Goal: Task Accomplishment & Management: Use online tool/utility

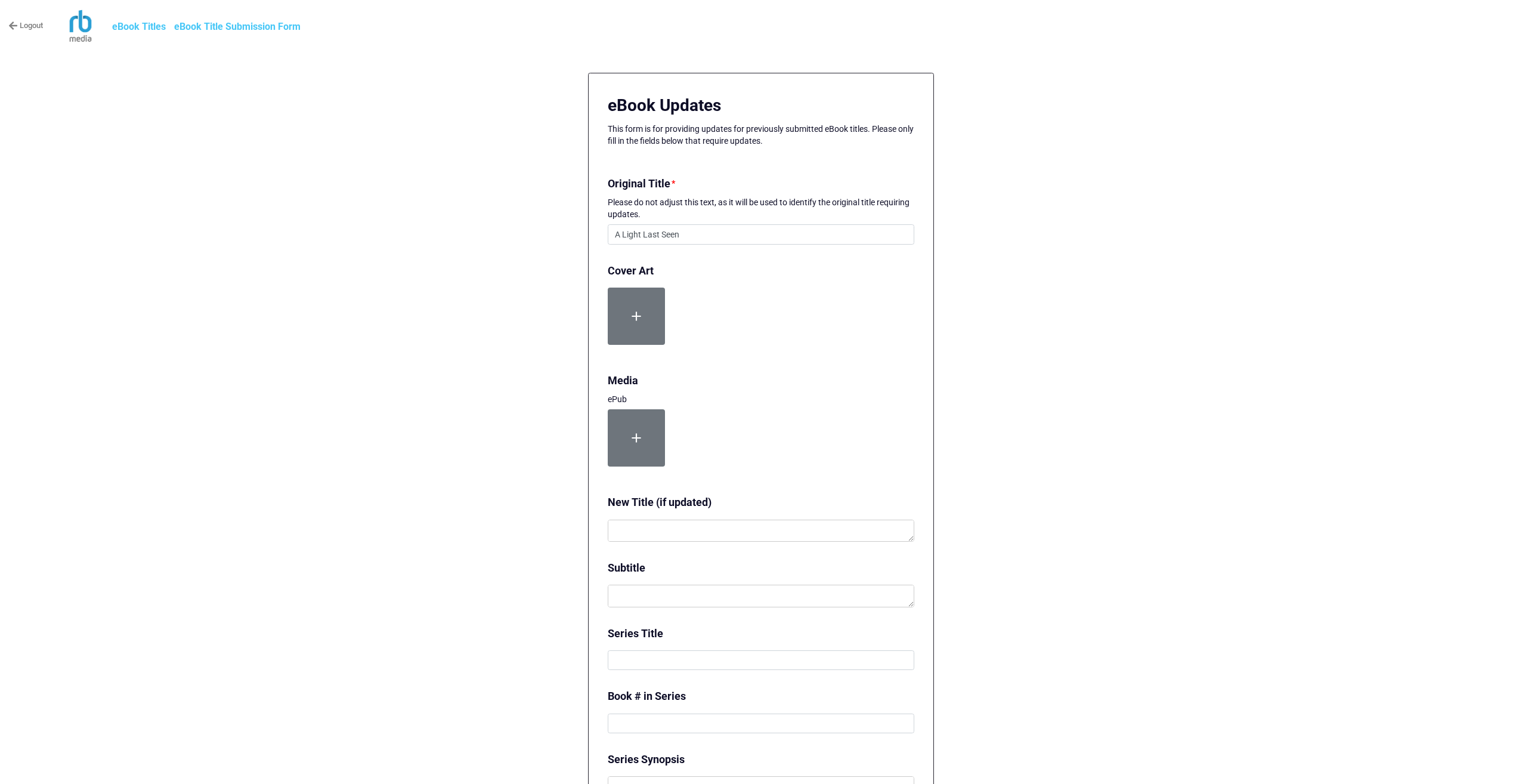
click at [145, 27] on b "eBook Titles" at bounding box center [139, 27] width 53 height 11
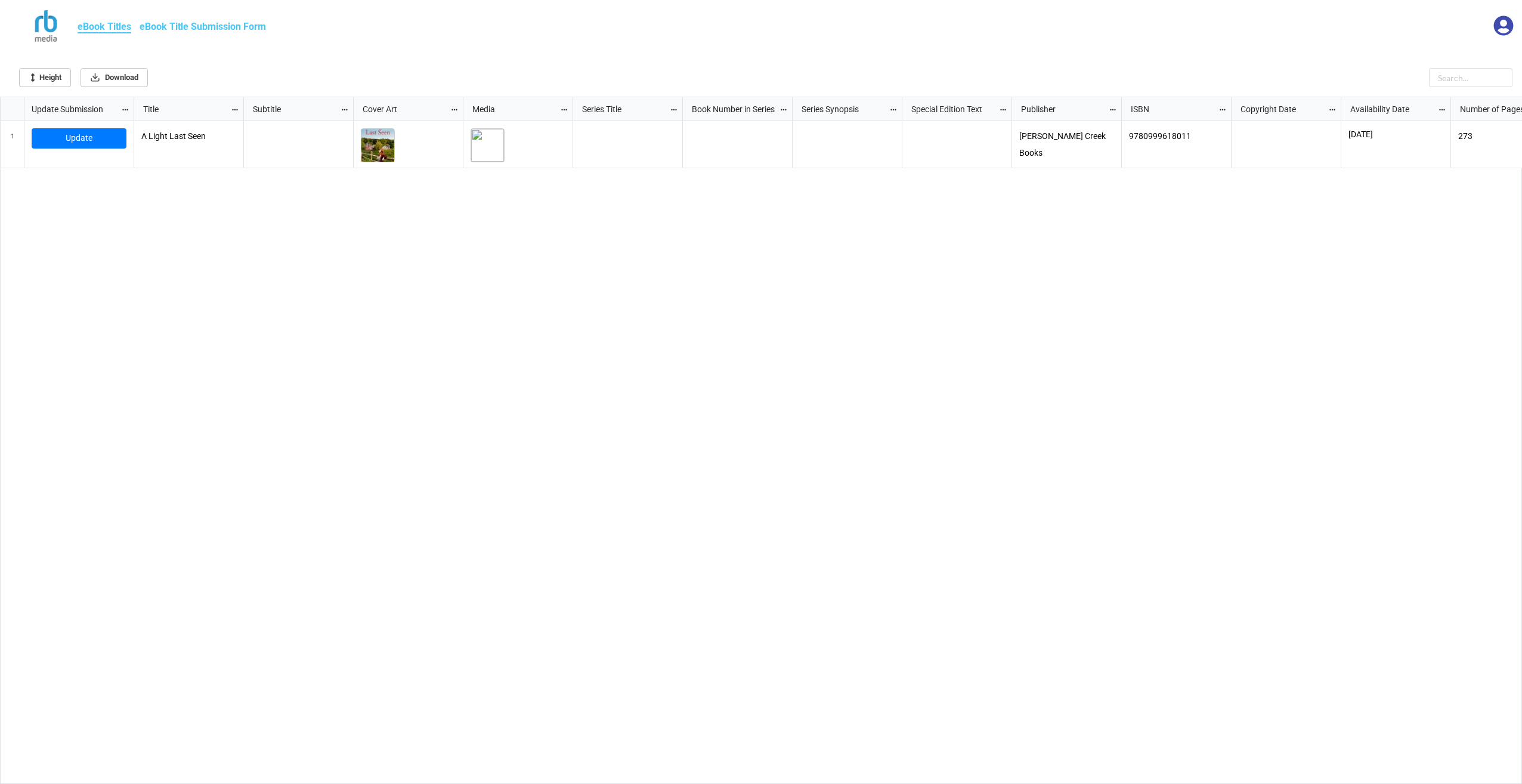
scroll to position [680, 1515]
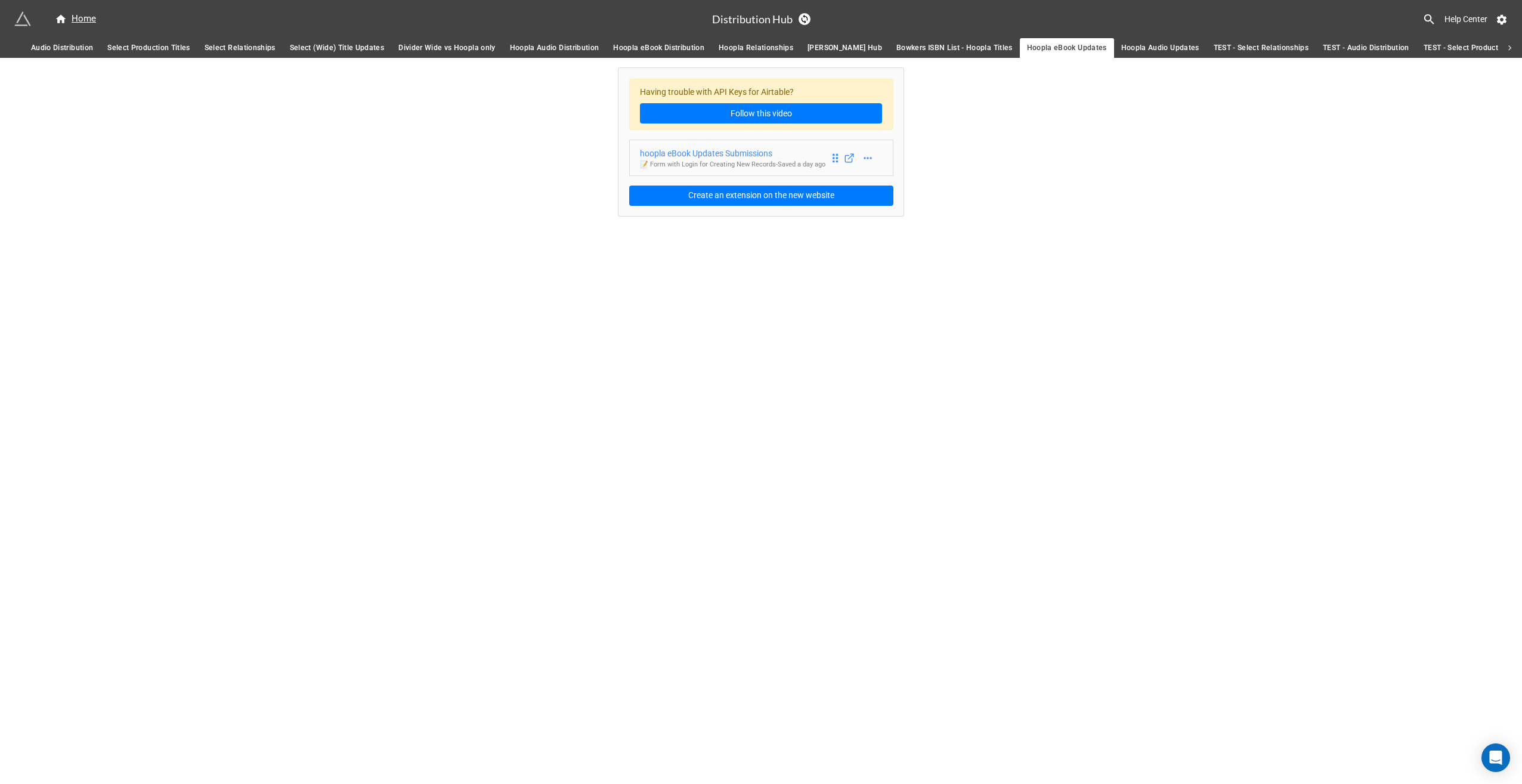
click at [718, 152] on div "hoopla eBook Updates Submissions" at bounding box center [732, 153] width 185 height 13
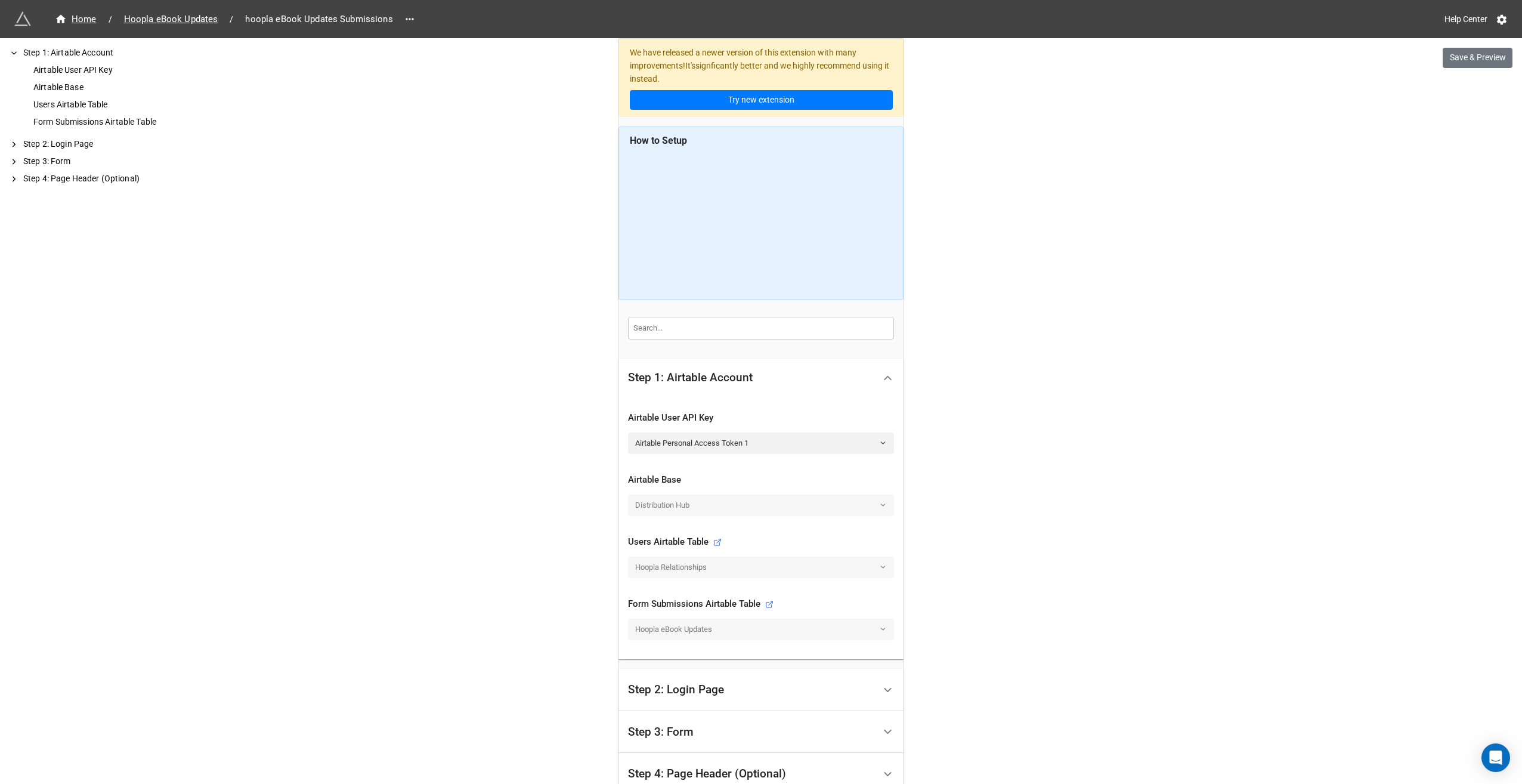
scroll to position [130, 0]
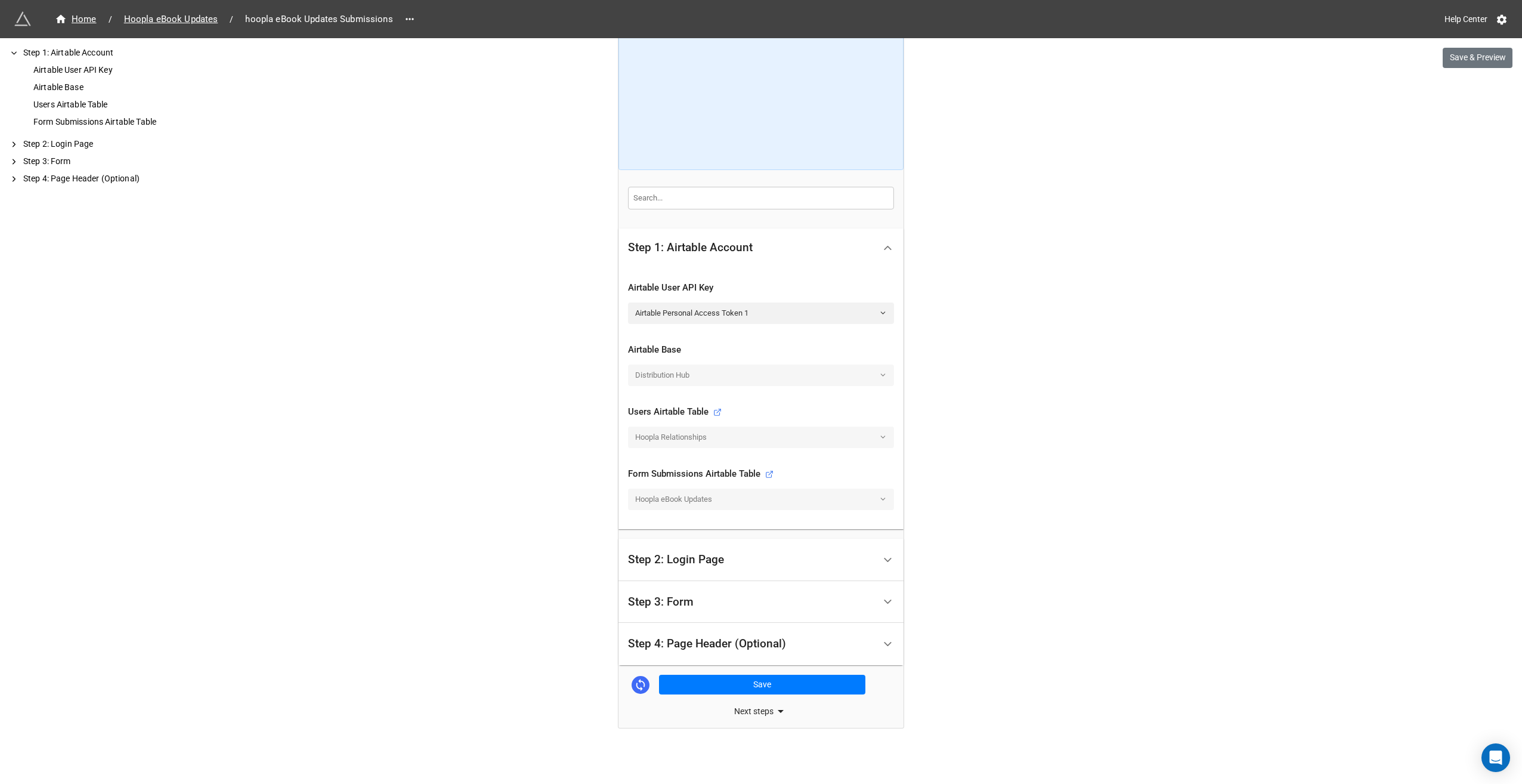
click at [734, 588] on div "Step 3: Form" at bounding box center [751, 602] width 246 height 28
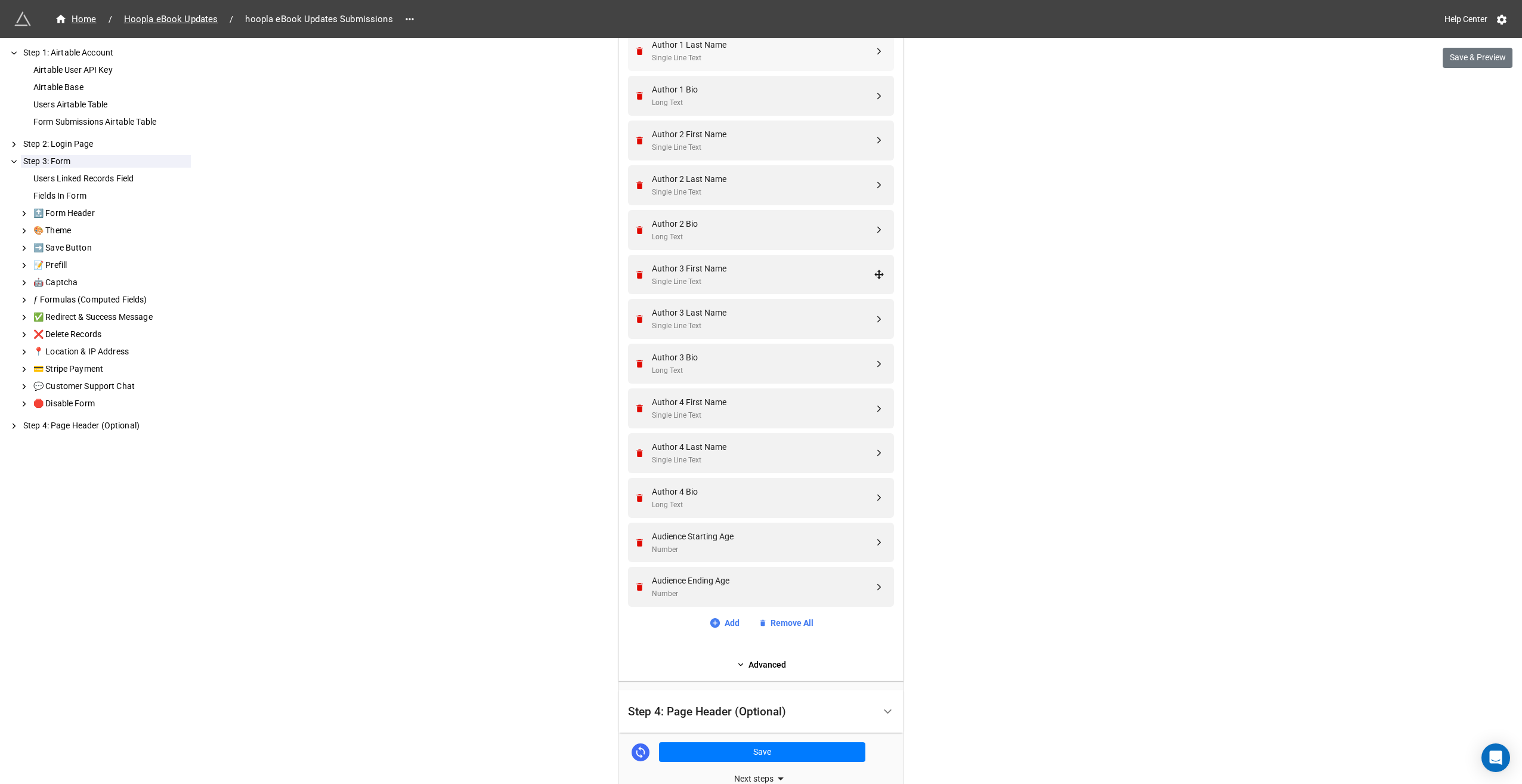
scroll to position [1577, 0]
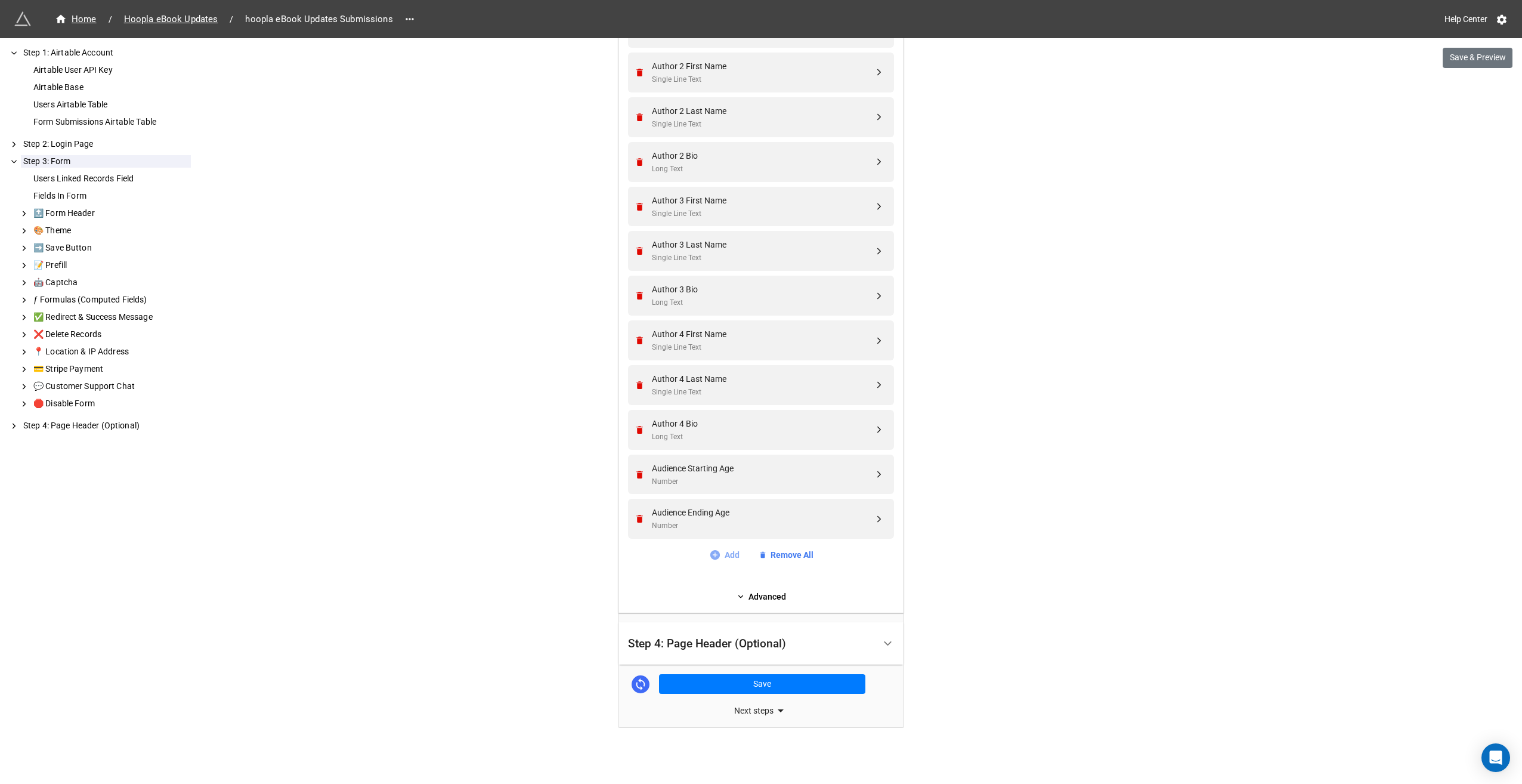
click at [719, 551] on link "Add" at bounding box center [724, 555] width 30 height 13
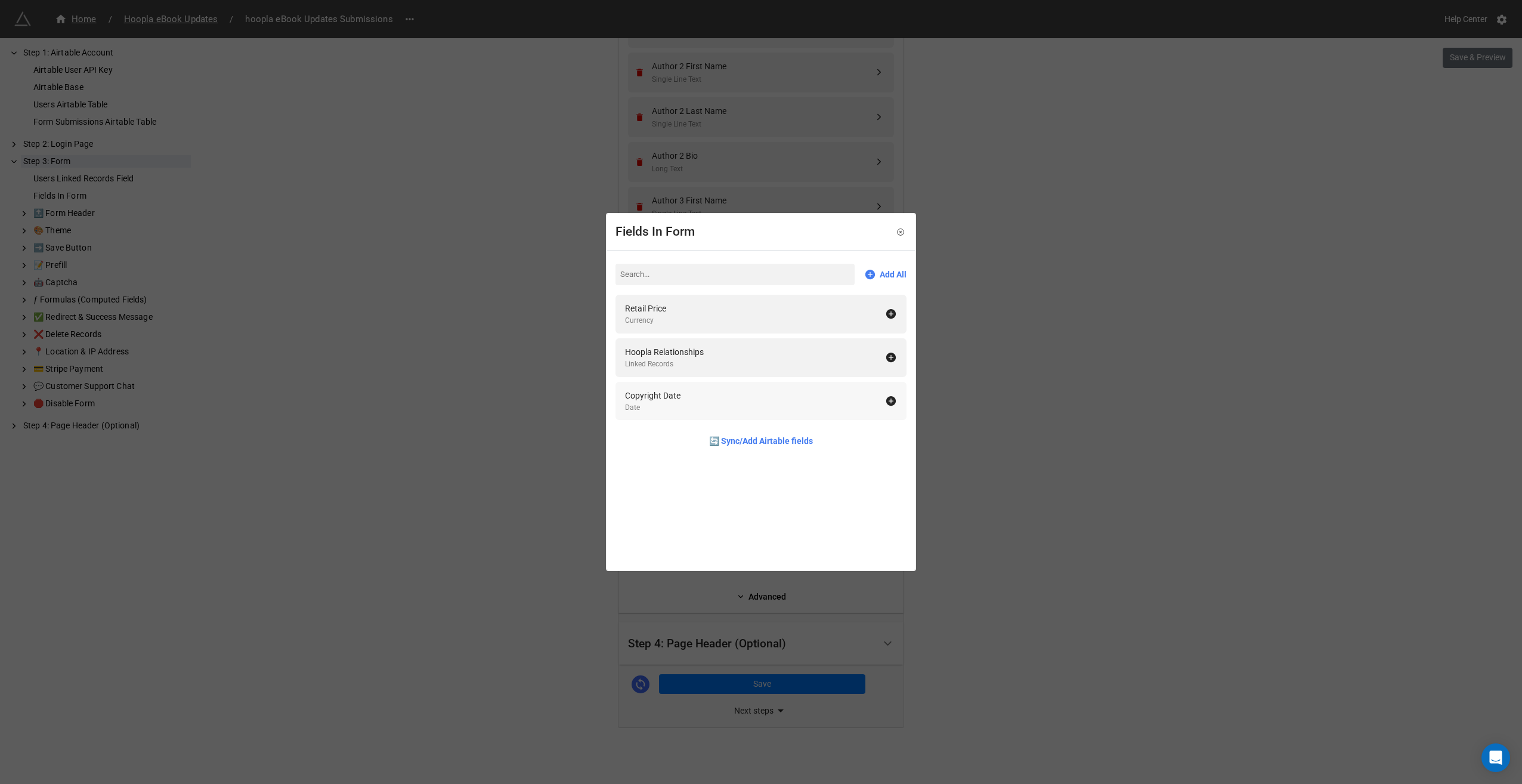
click at [887, 403] on icon at bounding box center [891, 400] width 9 height 9
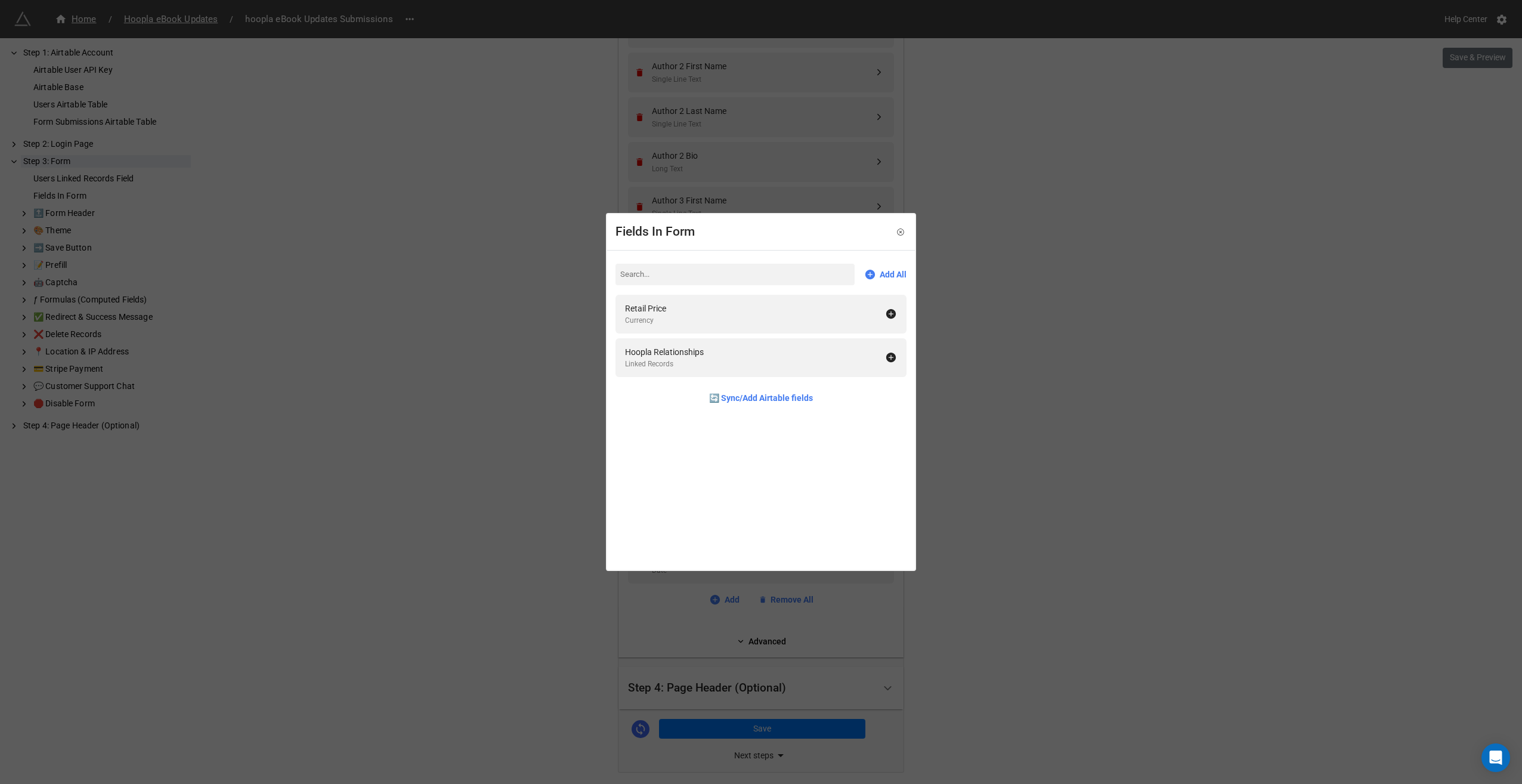
click at [1006, 461] on div "Fields In Form Add All Retail Price Currency Hoopla Relationships Linked Record…" at bounding box center [761, 392] width 1522 height 784
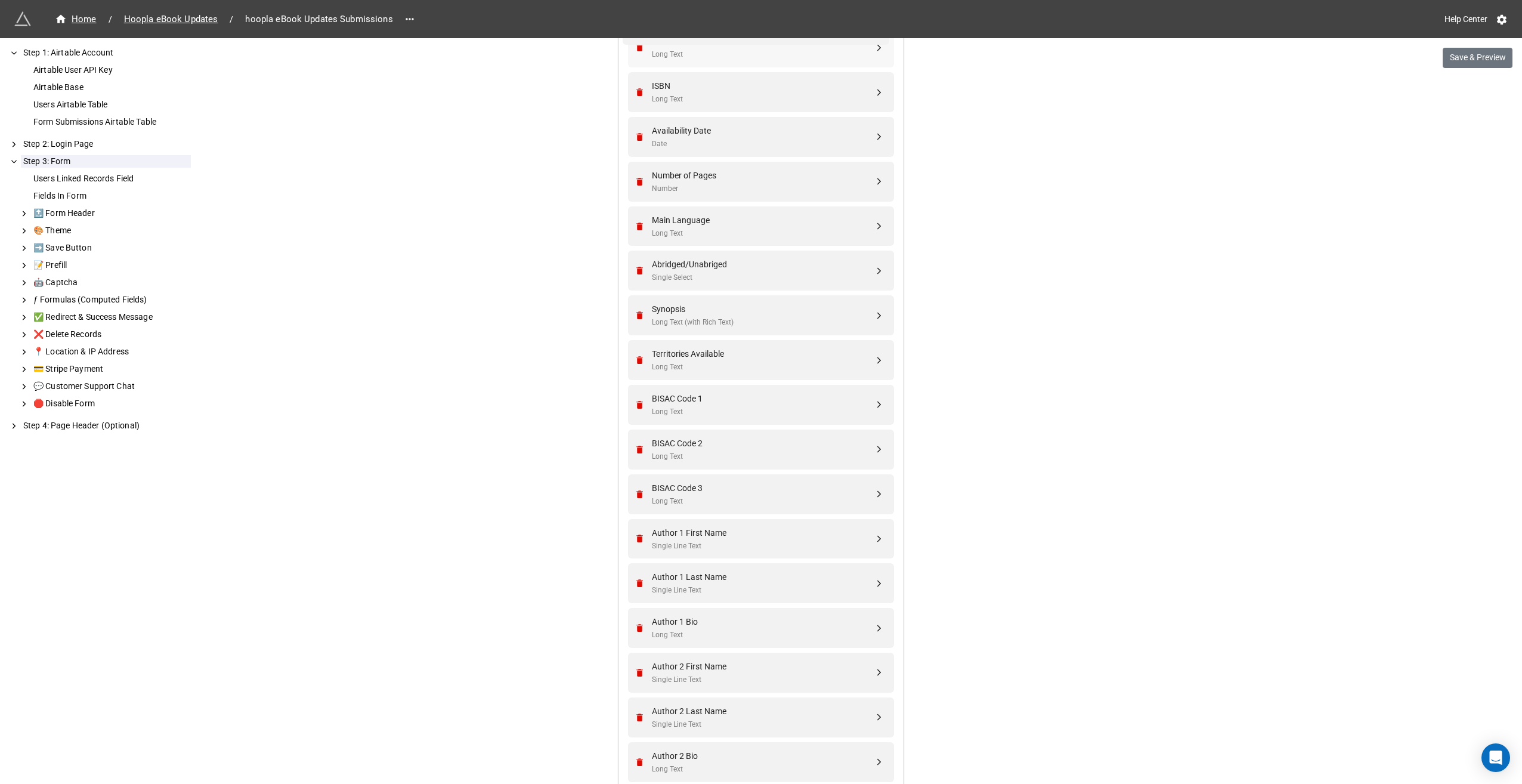
scroll to position [1001, 0]
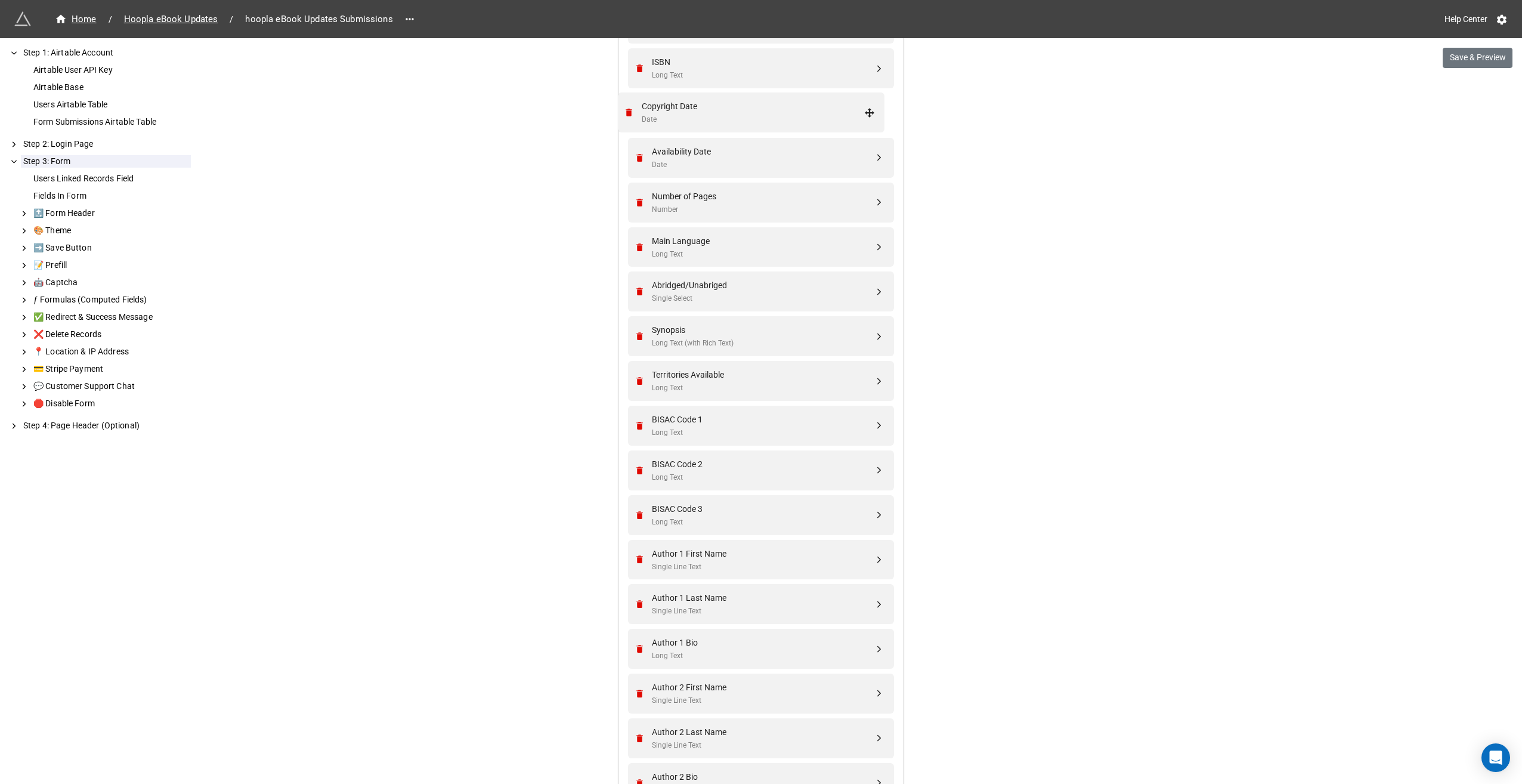
drag, startPoint x: 877, startPoint y: 562, endPoint x: 869, endPoint y: 110, distance: 452.1
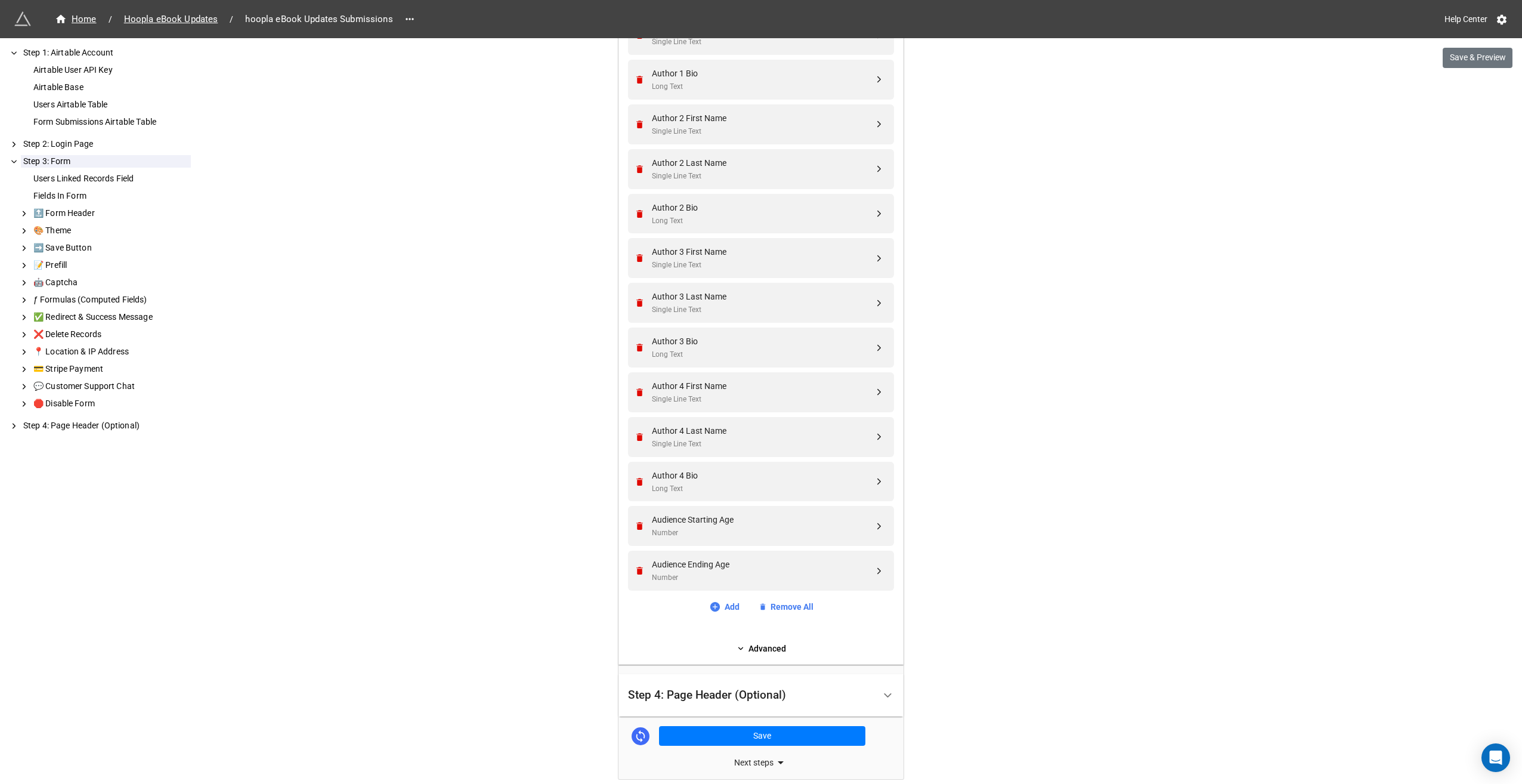
scroll to position [1621, 0]
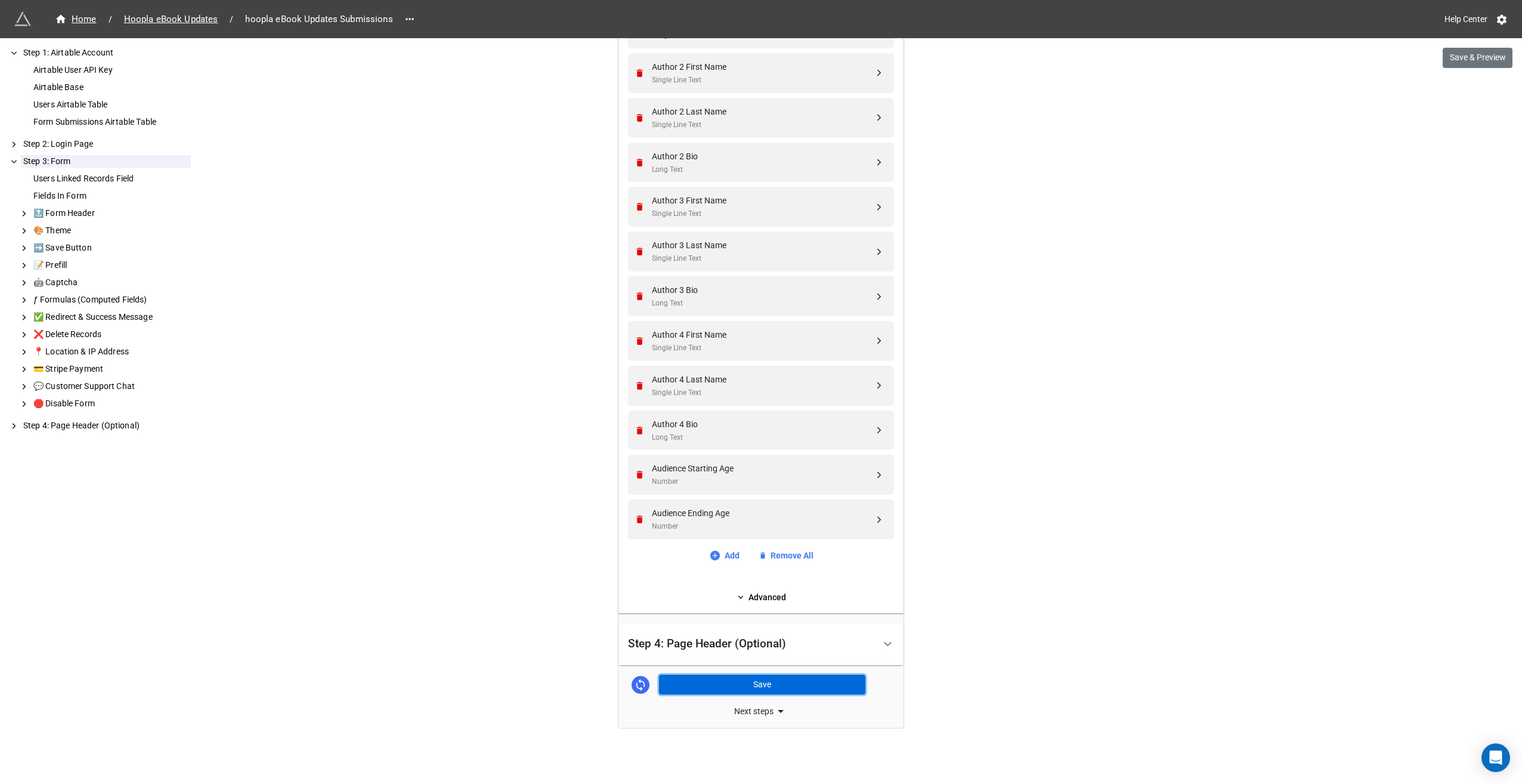
click at [762, 682] on button "Save" at bounding box center [762, 685] width 206 height 21
